Goal: Information Seeking & Learning: Learn about a topic

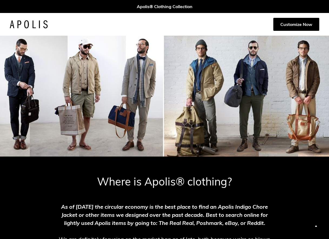
click at [43, 200] on div "Where is Apolis® clothing? As of [DATE] the circular economy is the best place …" at bounding box center [164, 236] width 329 height 132
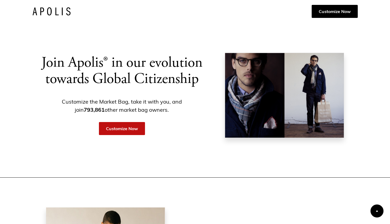
scroll to position [352, 0]
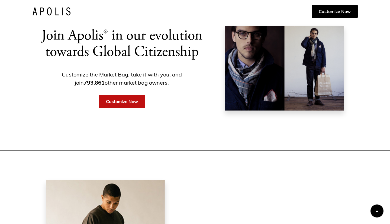
click at [312, 73] on img at bounding box center [284, 68] width 119 height 85
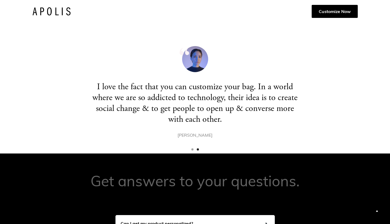
scroll to position [1760, 0]
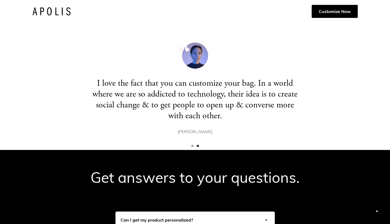
click at [192, 145] on div "Show slide 1 of 2" at bounding box center [192, 146] width 2 height 2
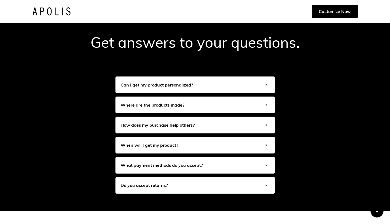
scroll to position [1895, 0]
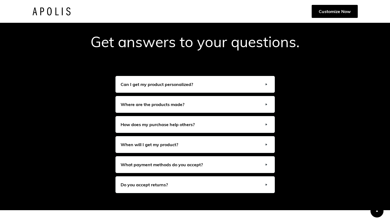
click at [265, 102] on img at bounding box center [266, 104] width 6 height 6
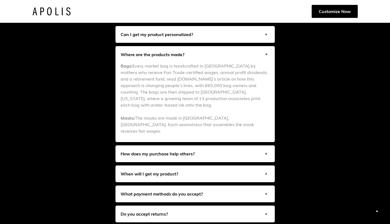
scroll to position [1949, 0]
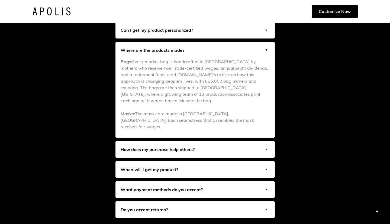
click at [165, 146] on h6 "How does my purchase help others?" at bounding box center [157, 149] width 74 height 6
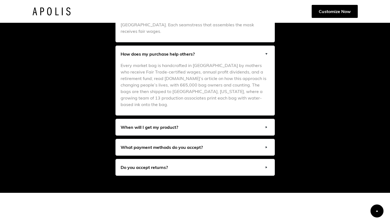
scroll to position [2057, 0]
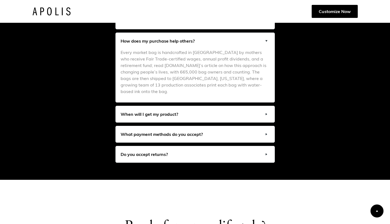
click at [166, 111] on h6 "When will I get my product?" at bounding box center [148, 114] width 57 height 6
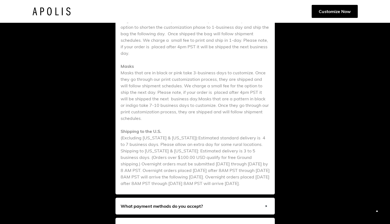
scroll to position [2220, 0]
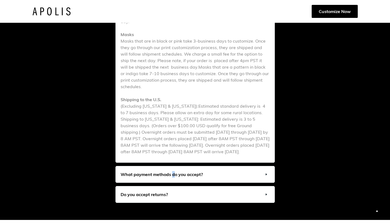
click at [173, 171] on h6 "What payment methods do you accept?" at bounding box center [161, 174] width 82 height 6
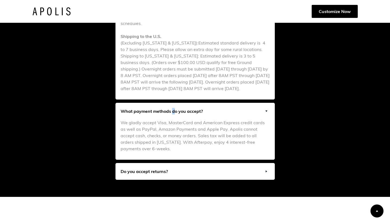
scroll to position [2301, 0]
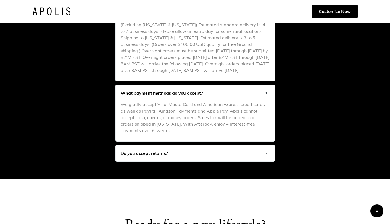
click at [173, 145] on div "Do you accept returns?" at bounding box center [195, 153] width 159 height 16
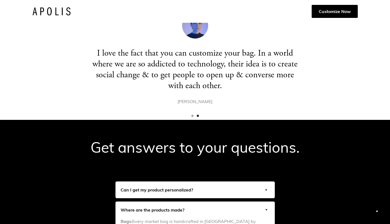
scroll to position [1787, 0]
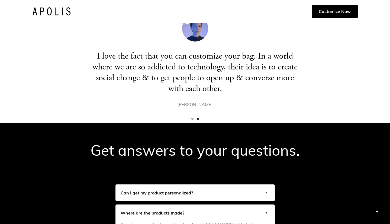
click at [172, 194] on h6 "Can I get my product personalized?" at bounding box center [156, 192] width 72 height 6
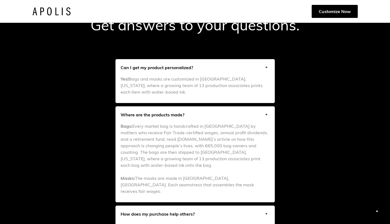
scroll to position [1922, 0]
